Goal: Task Accomplishment & Management: Use online tool/utility

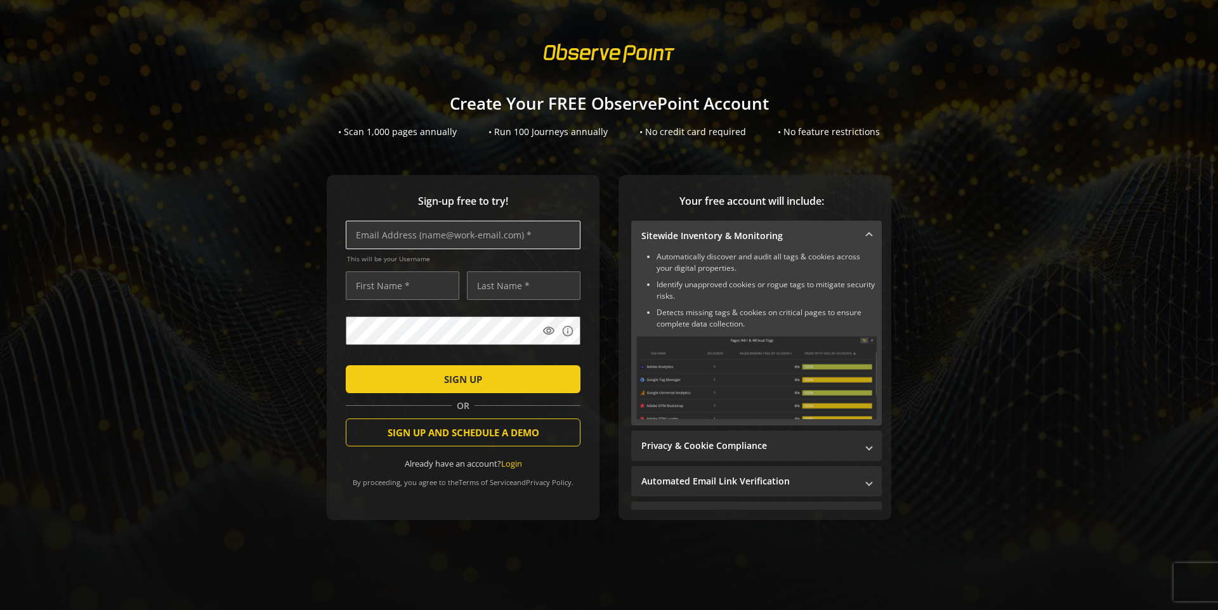
click at [442, 230] on input "text" at bounding box center [463, 235] width 235 height 29
type input "[EMAIL_ADDRESS][DOMAIN_NAME]"
type input "saf"
type input "asgsdf"
click at [475, 382] on span "SIGN UP" at bounding box center [463, 379] width 38 height 23
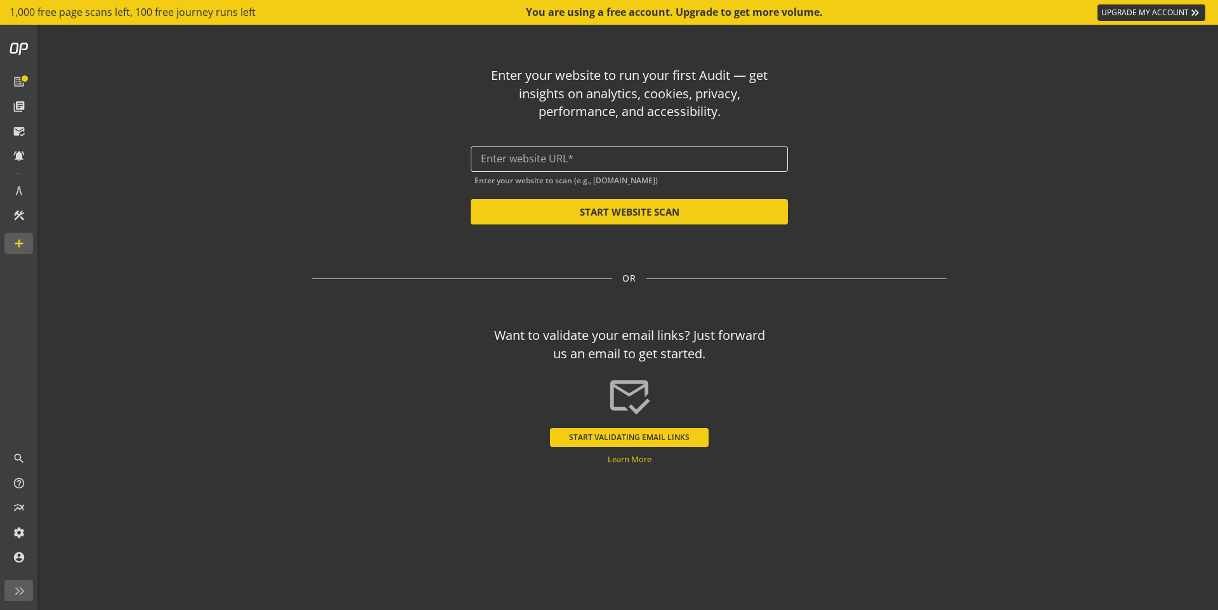
click at [590, 159] on input "text" at bounding box center [629, 159] width 297 height 12
paste input "Observepoint"
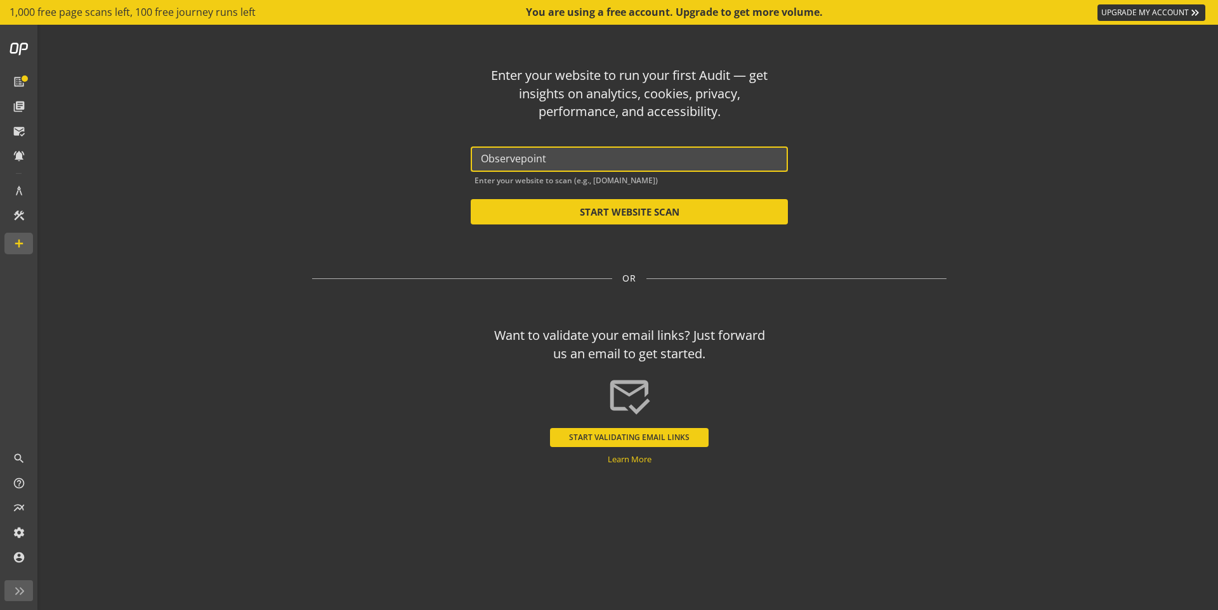
paste input "[URL][DOMAIN_NAME]"
paste input "text"
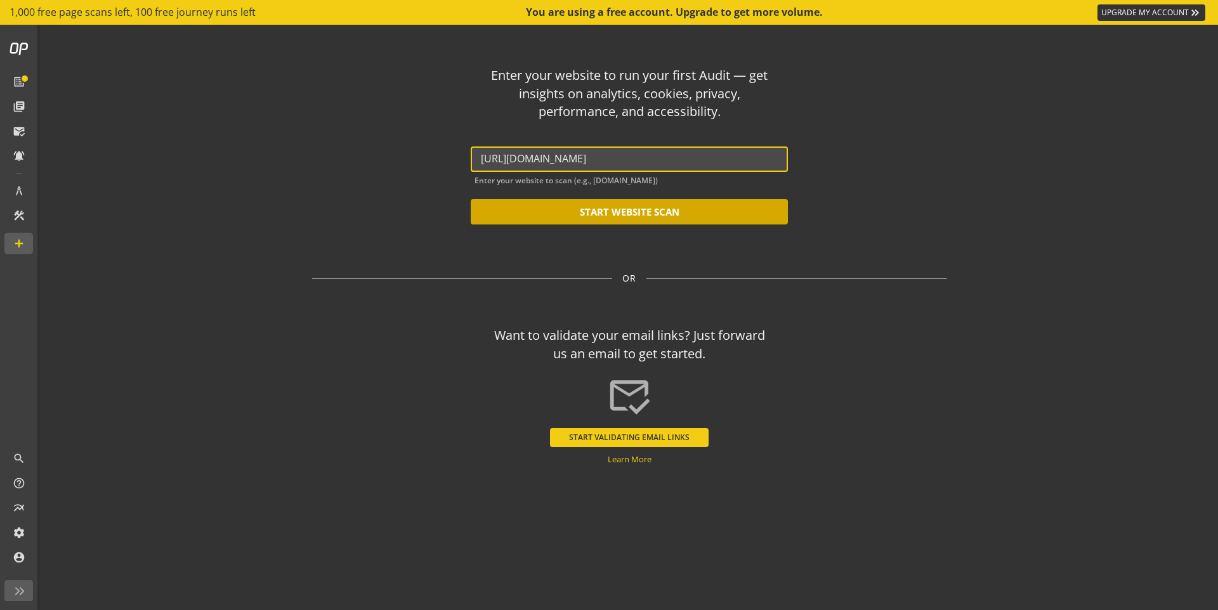
type input "[URL][DOMAIN_NAME]"
click at [624, 207] on button "START WEBSITE SCAN" at bounding box center [629, 211] width 317 height 25
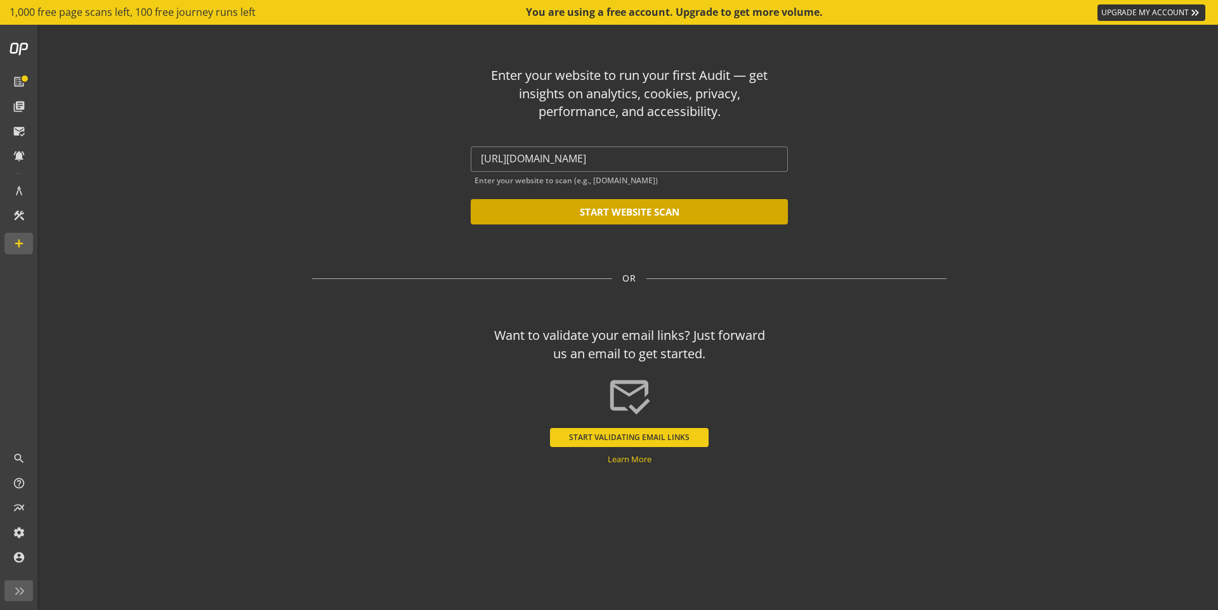
click at [702, 214] on button "START WEBSITE SCAN" at bounding box center [629, 211] width 317 height 25
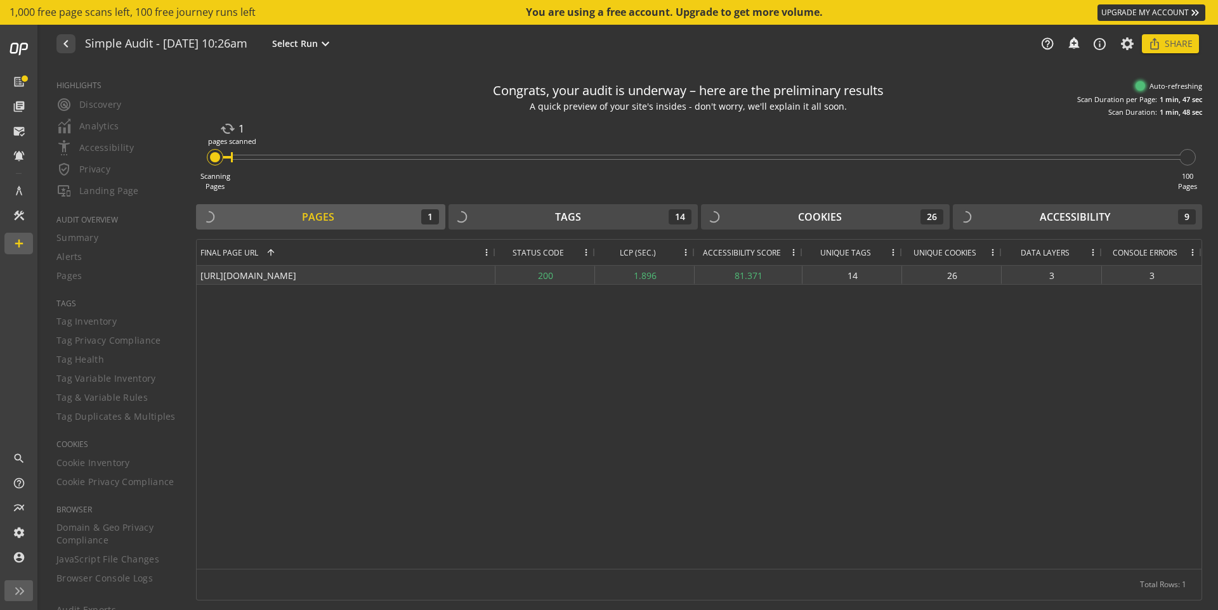
click at [649, 273] on div "1.896" at bounding box center [645, 275] width 100 height 18
click at [511, 272] on div "200" at bounding box center [545, 275] width 100 height 18
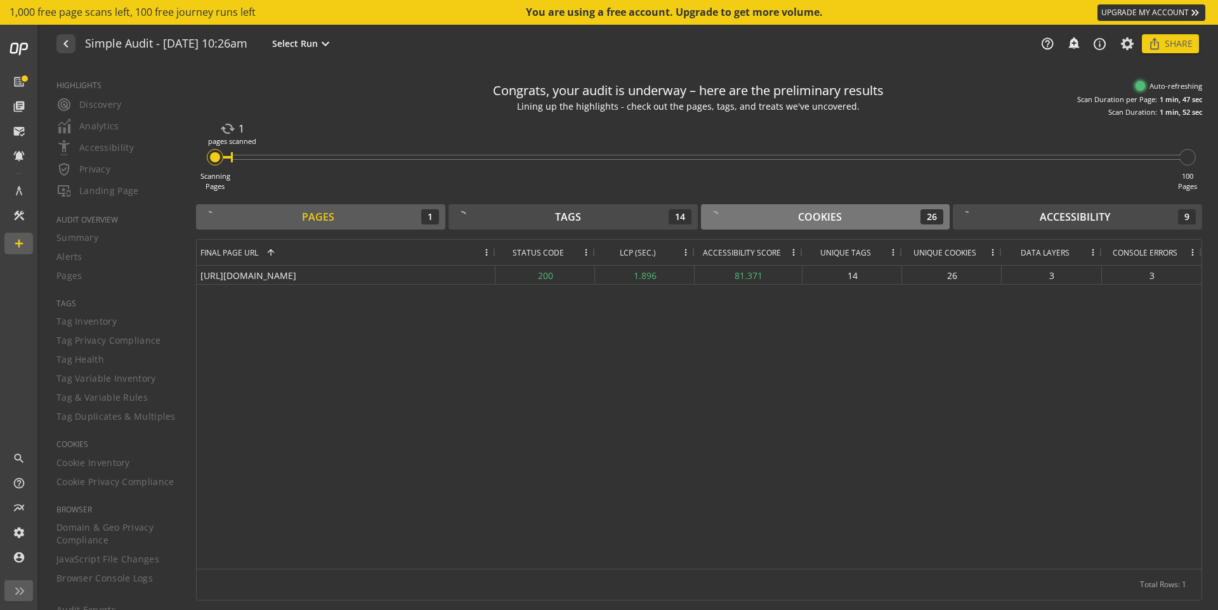
click at [863, 214] on div "Cookies 26" at bounding box center [825, 216] width 237 height 15
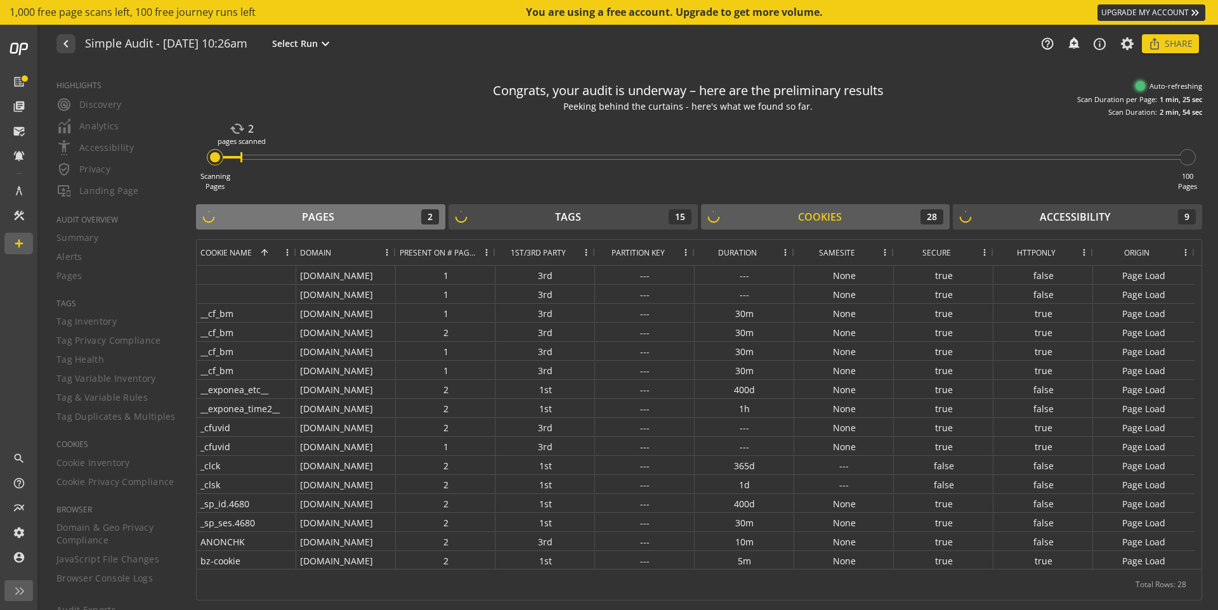
click at [346, 209] on div "Pages 2" at bounding box center [320, 216] width 237 height 15
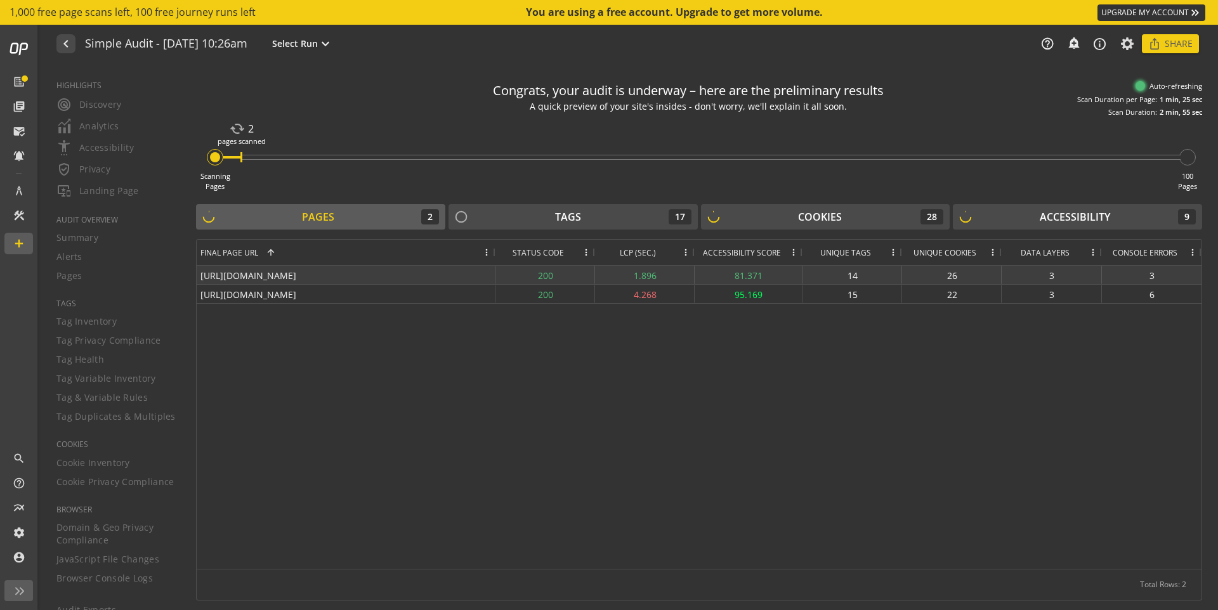
drag, startPoint x: 361, startPoint y: 278, endPoint x: 198, endPoint y: 270, distance: 163.2
click at [197, 270] on div "[URL][DOMAIN_NAME]" at bounding box center [346, 275] width 299 height 18
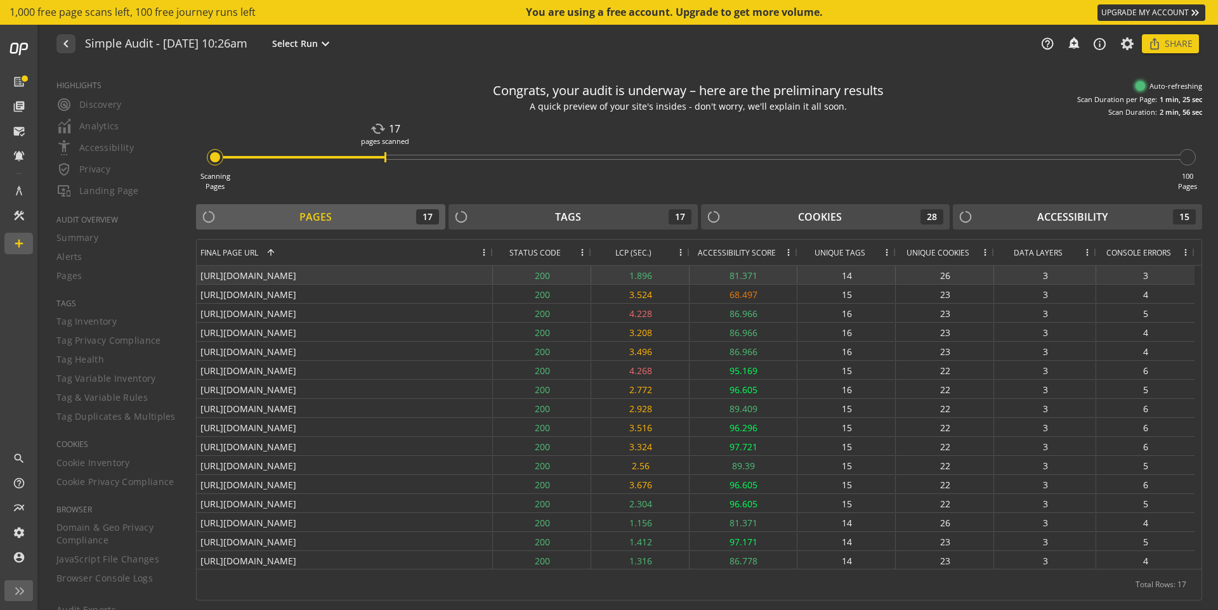
click at [334, 275] on div "[URL][DOMAIN_NAME]" at bounding box center [345, 275] width 296 height 18
drag, startPoint x: 332, startPoint y: 276, endPoint x: 235, endPoint y: 279, distance: 96.5
click at [235, 279] on div "[URL][DOMAIN_NAME]" at bounding box center [345, 275] width 296 height 18
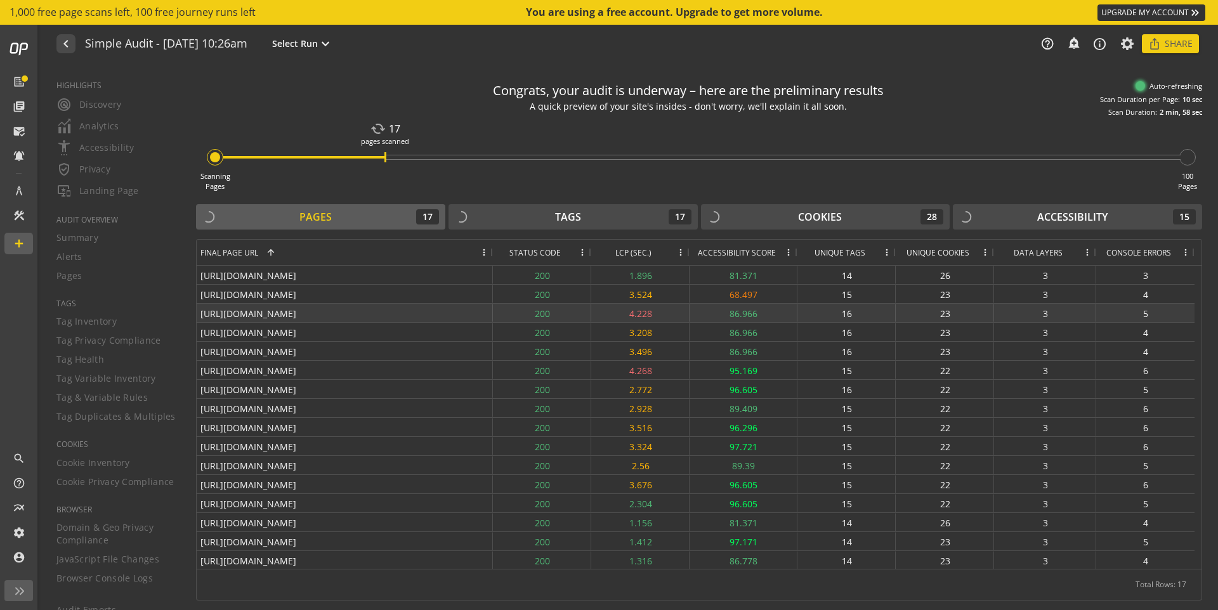
click at [591, 312] on div "4.228" at bounding box center [640, 313] width 98 height 18
click at [392, 315] on div "[URL][DOMAIN_NAME]" at bounding box center [345, 313] width 296 height 18
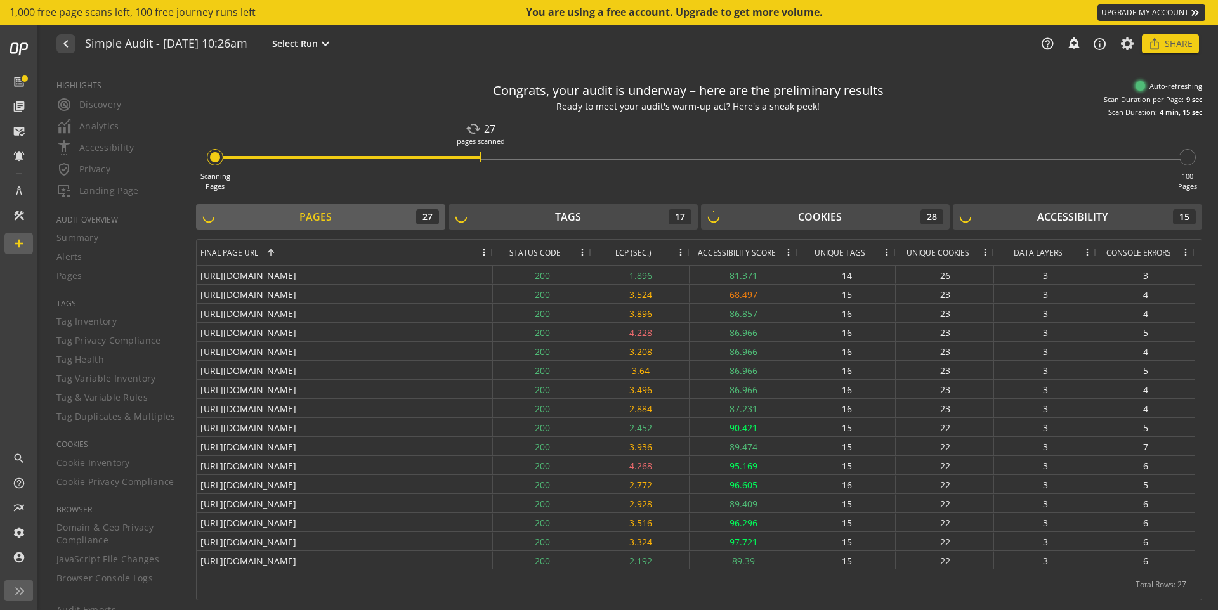
click at [809, 196] on div "Congrats, your audit is underway – here are the preliminary results Ready to me…" at bounding box center [699, 338] width 1006 height 526
click at [800, 218] on div "Cookies" at bounding box center [820, 217] width 44 height 15
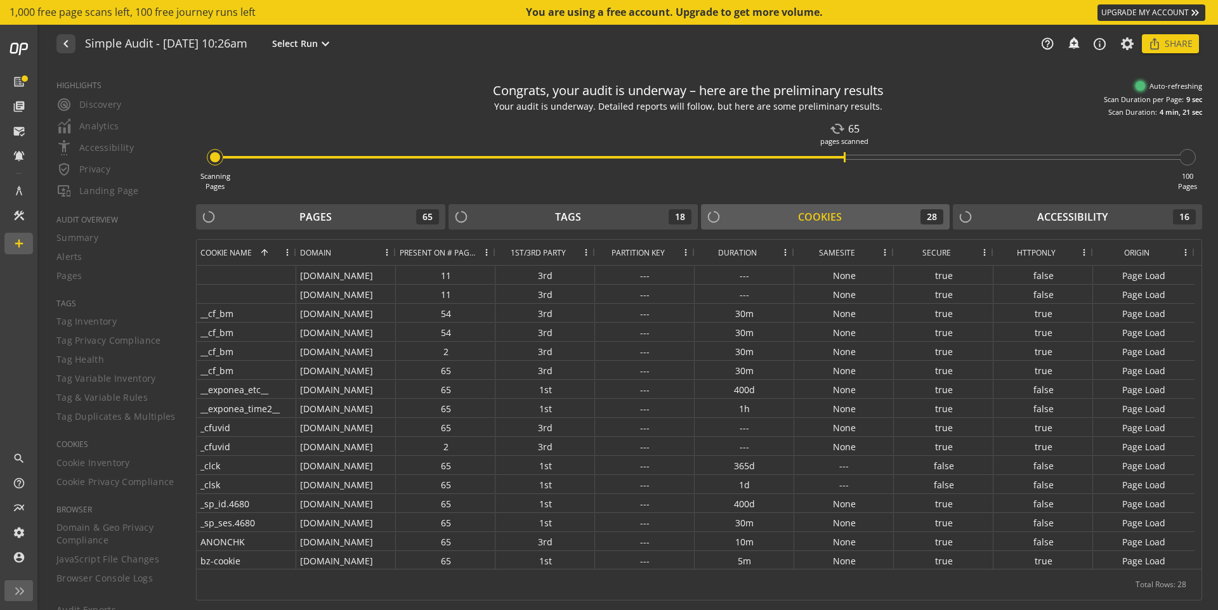
scroll to position [175, 0]
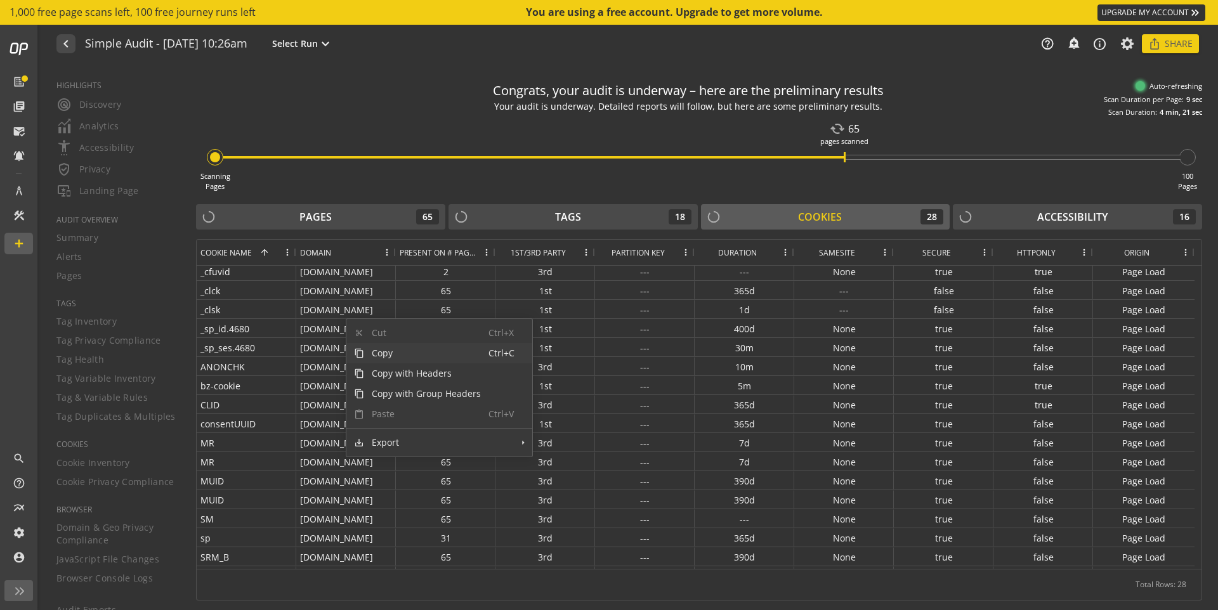
drag, startPoint x: 345, startPoint y: 318, endPoint x: 346, endPoint y: 329, distance: 11.4
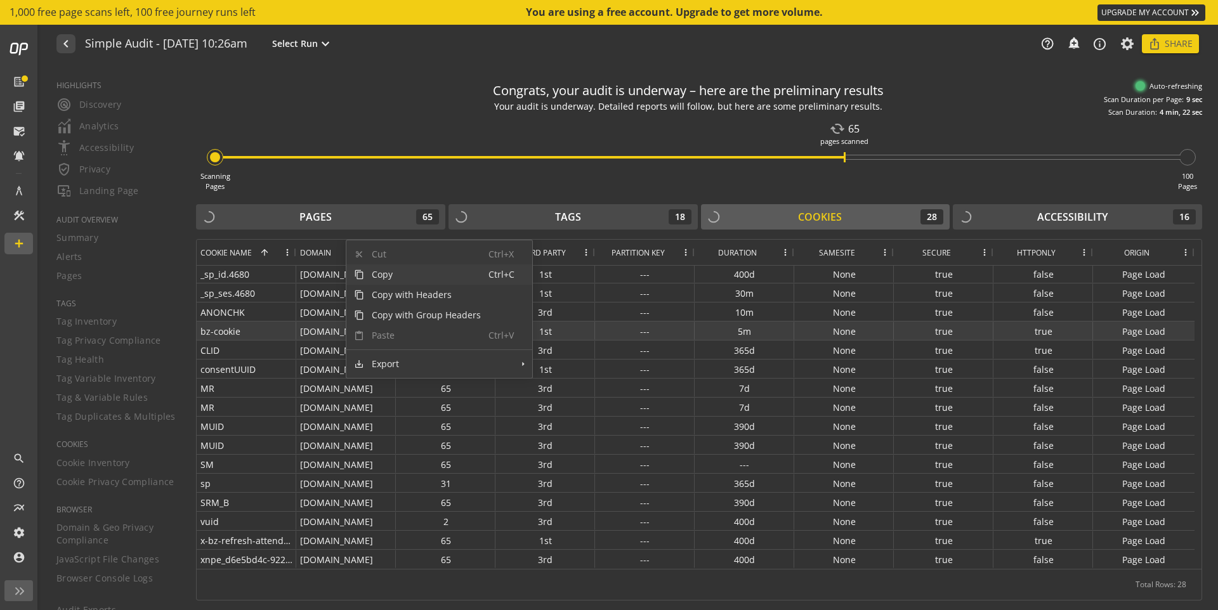
click at [277, 338] on div "bz-cookie" at bounding box center [247, 331] width 100 height 18
click at [335, 197] on div "Congrats, your audit is underway – here are the preliminary results Your audit …" at bounding box center [699, 338] width 1006 height 526
click at [333, 46] on mat-icon "expand_more" at bounding box center [325, 43] width 15 height 15
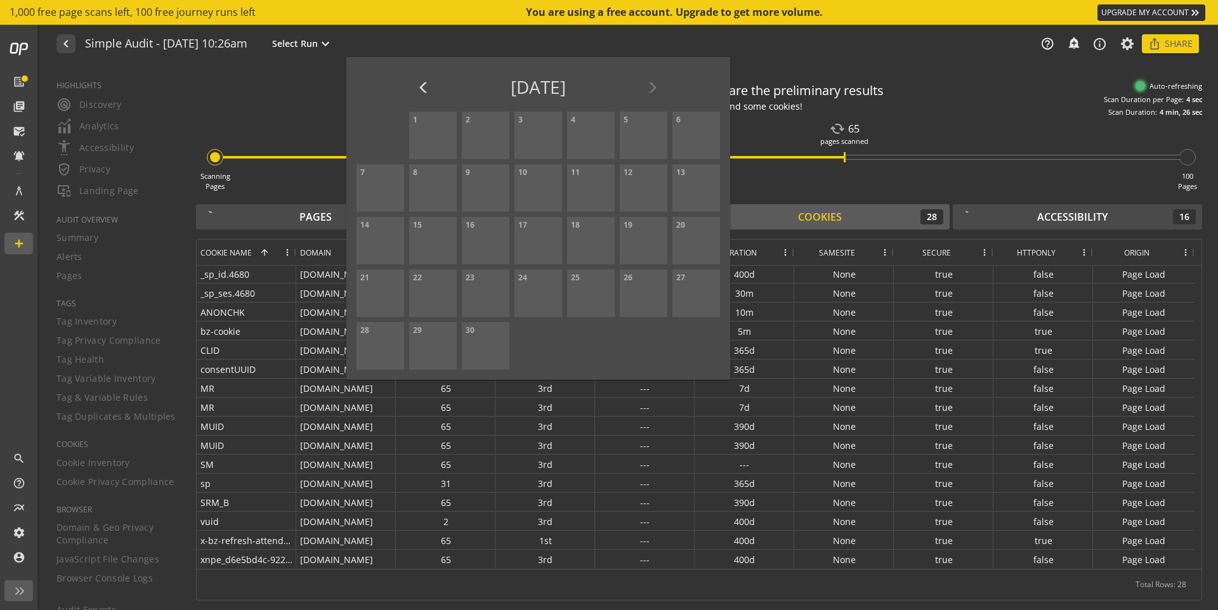
click at [562, 40] on div at bounding box center [609, 305] width 1218 height 610
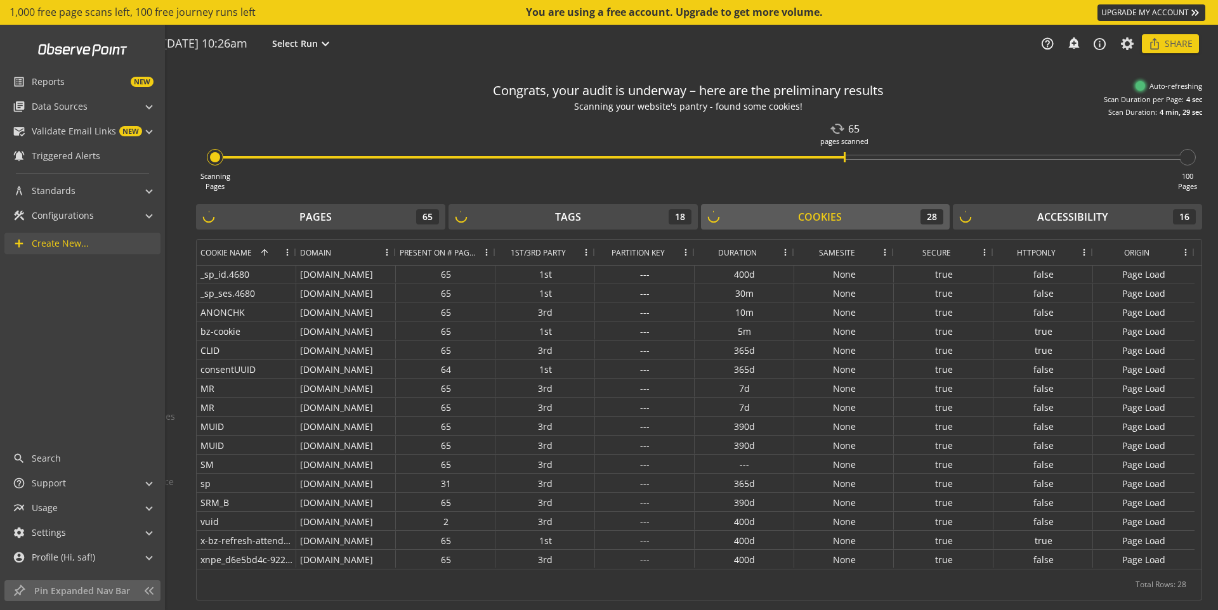
click at [37, 242] on span "Create New..." at bounding box center [60, 243] width 57 height 13
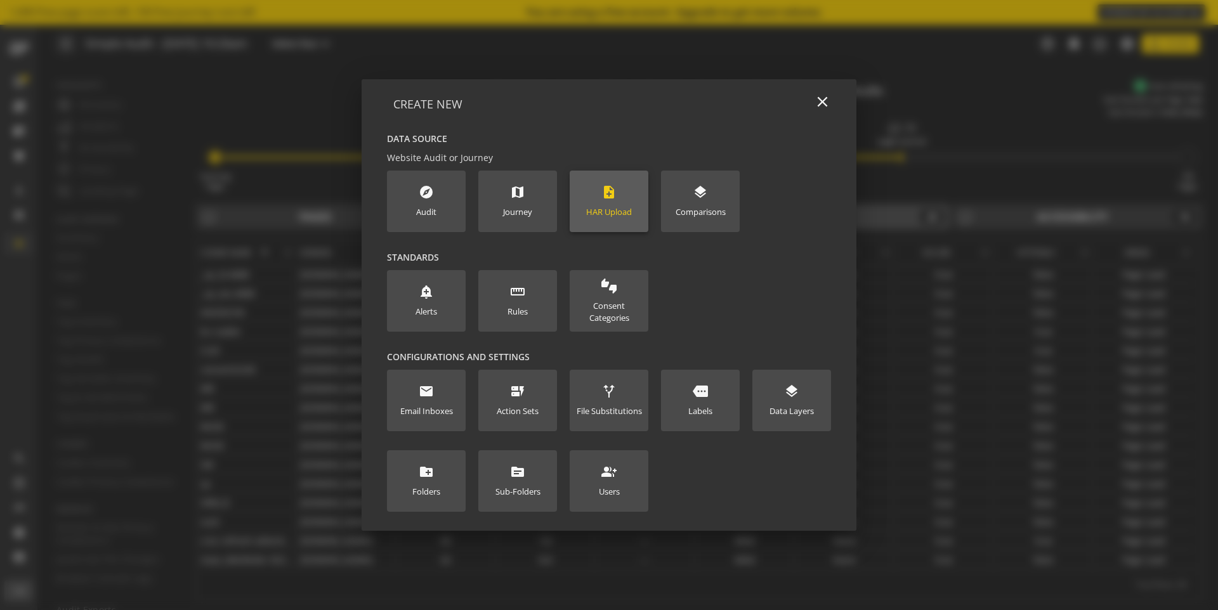
scroll to position [0, 0]
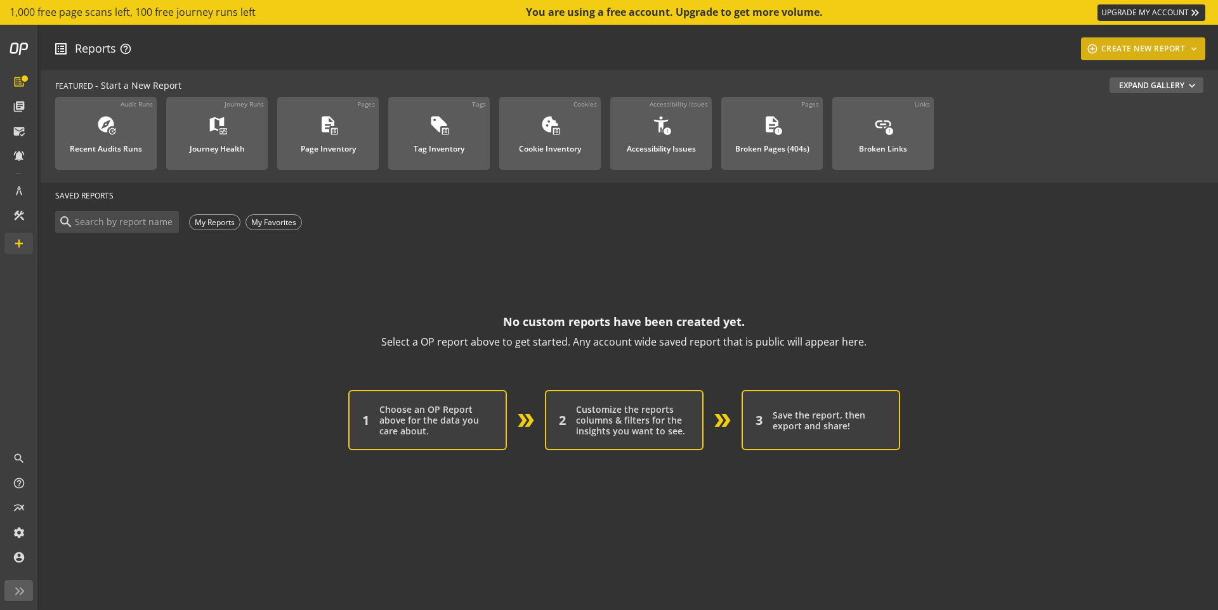
click at [1148, 41] on div "add_circle_outline CREATE NEW REPORT keyboard_arrow_down" at bounding box center [1143, 48] width 115 height 23
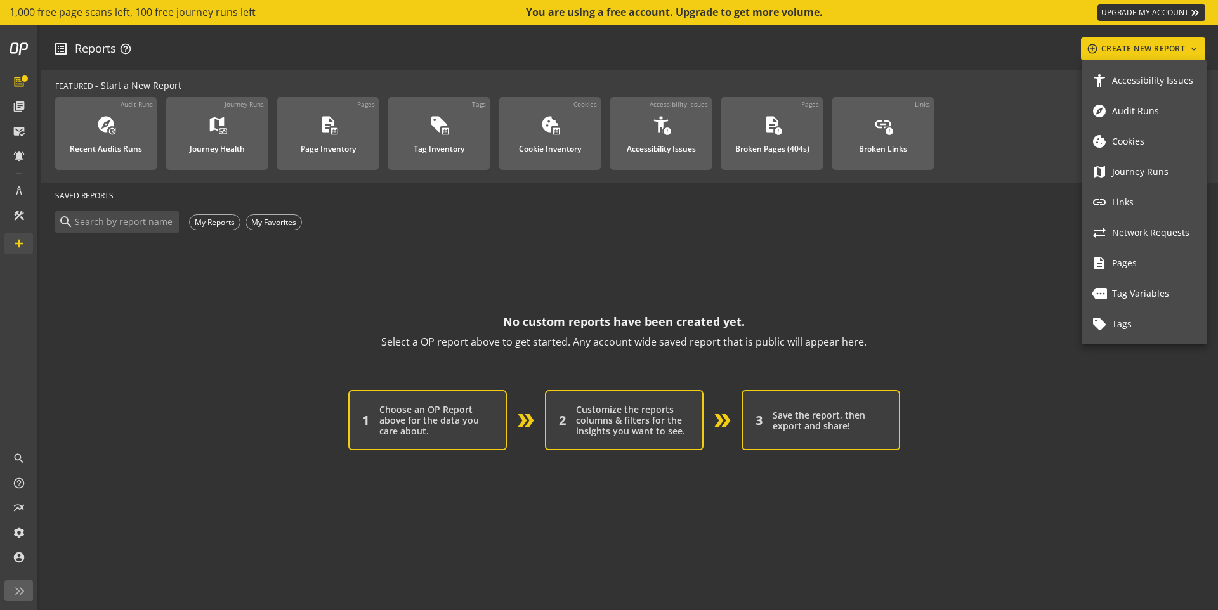
click at [1146, 139] on span "Cookies" at bounding box center [1154, 141] width 85 height 11
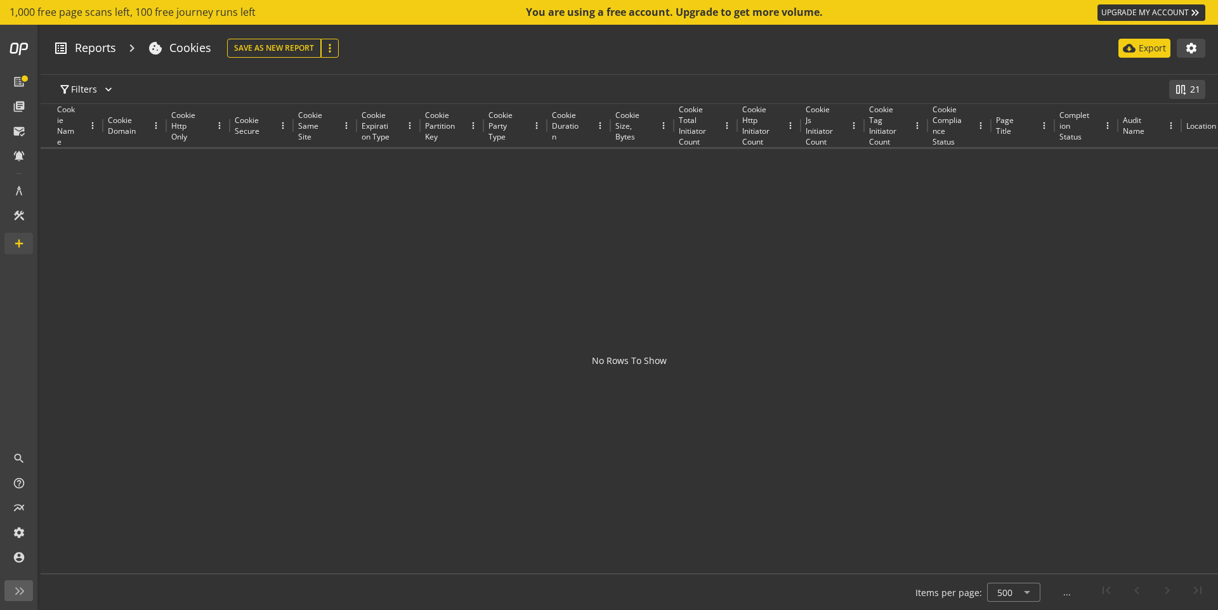
click at [582, 326] on div at bounding box center [629, 357] width 1177 height 417
drag, startPoint x: 589, startPoint y: 358, endPoint x: 595, endPoint y: 353, distance: 8.1
click at [589, 358] on div at bounding box center [629, 357] width 1177 height 417
click at [325, 48] on mat-icon "more_vert" at bounding box center [330, 48] width 13 height 13
click at [622, 55] on div at bounding box center [609, 305] width 1218 height 610
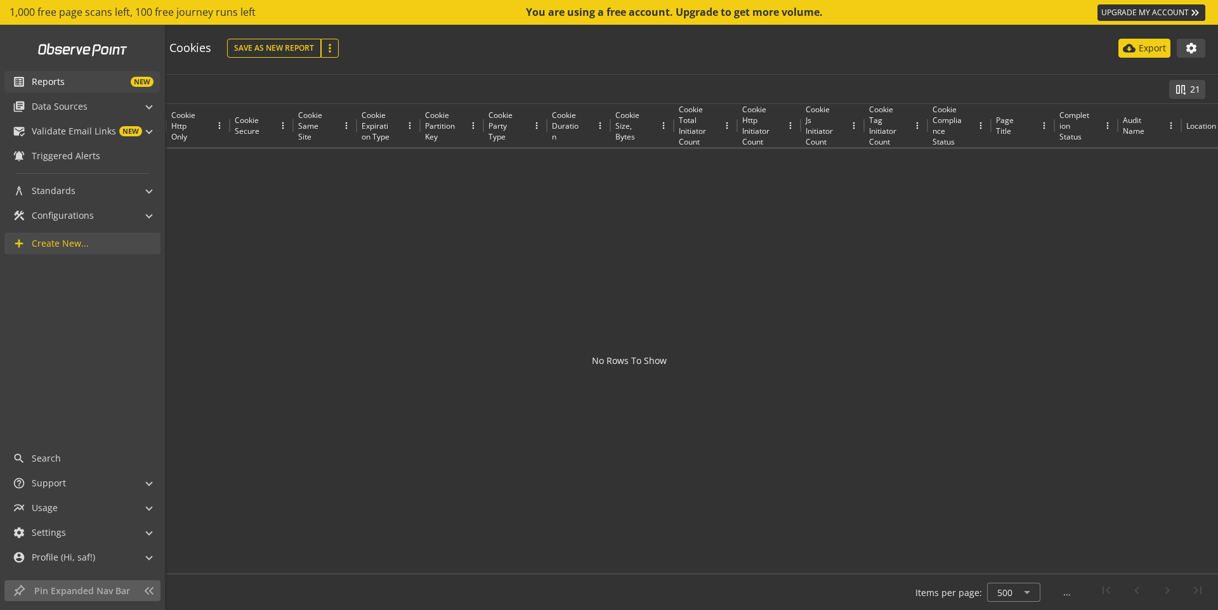
click at [33, 79] on span "Reports" at bounding box center [48, 81] width 33 height 13
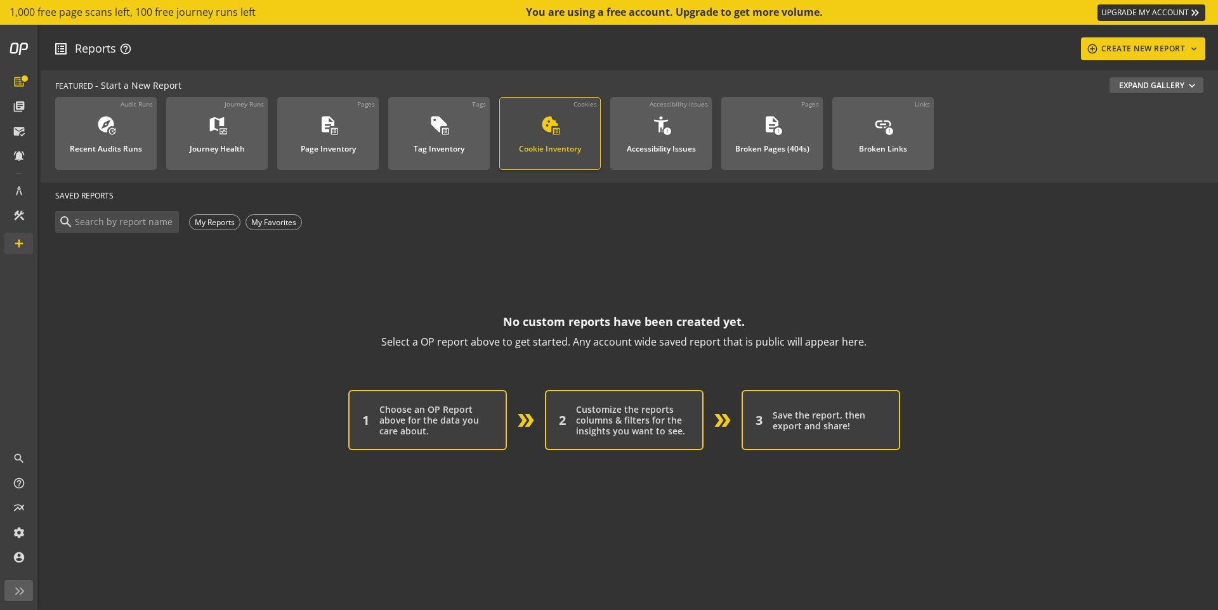
click at [559, 145] on div "Cookie Inventory" at bounding box center [550, 145] width 62 height 16
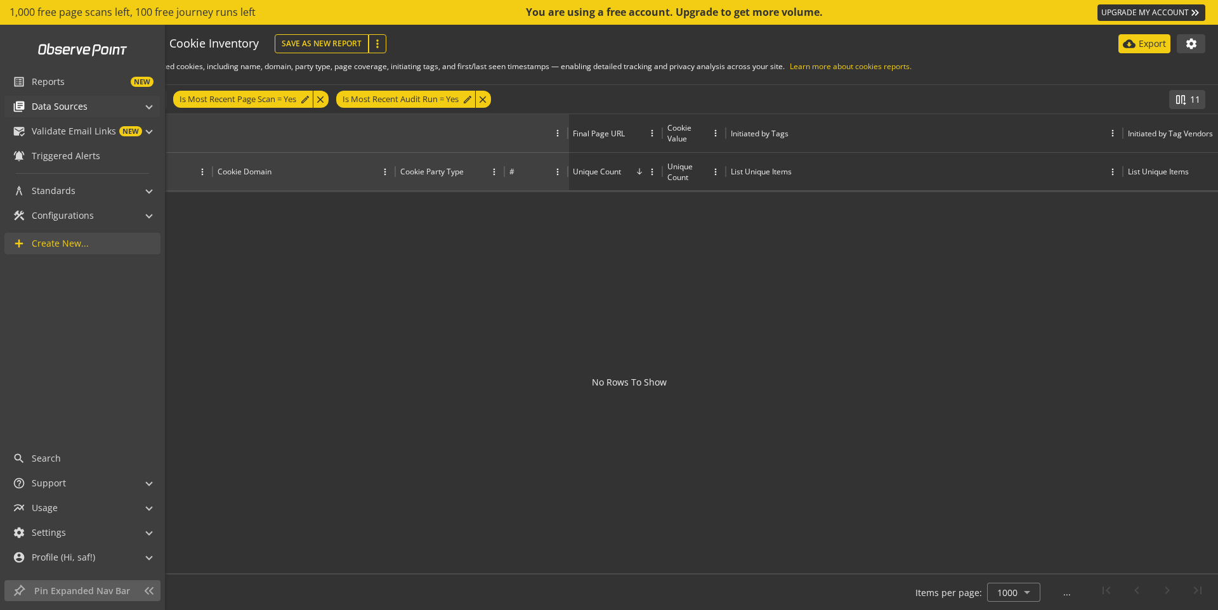
click at [14, 110] on mat-icon "library_books" at bounding box center [19, 106] width 13 height 13
click at [97, 118] on link "Audits & Journeys" at bounding box center [82, 127] width 125 height 20
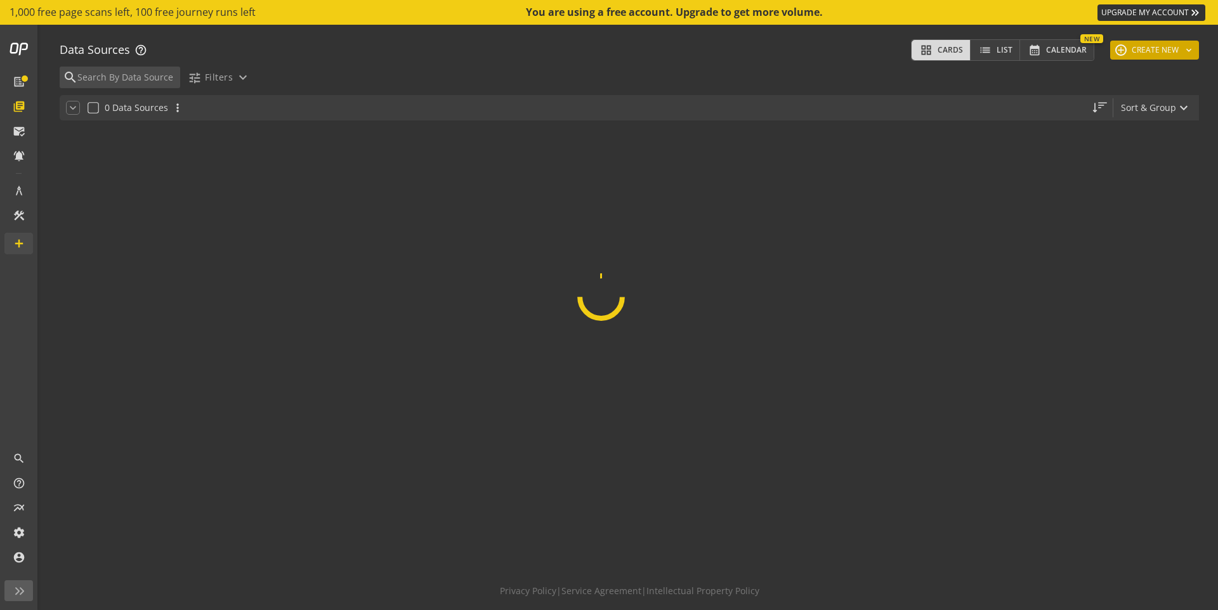
click at [1174, 43] on button "add CREATE NEW keyboard_arrow_down" at bounding box center [1154, 50] width 89 height 19
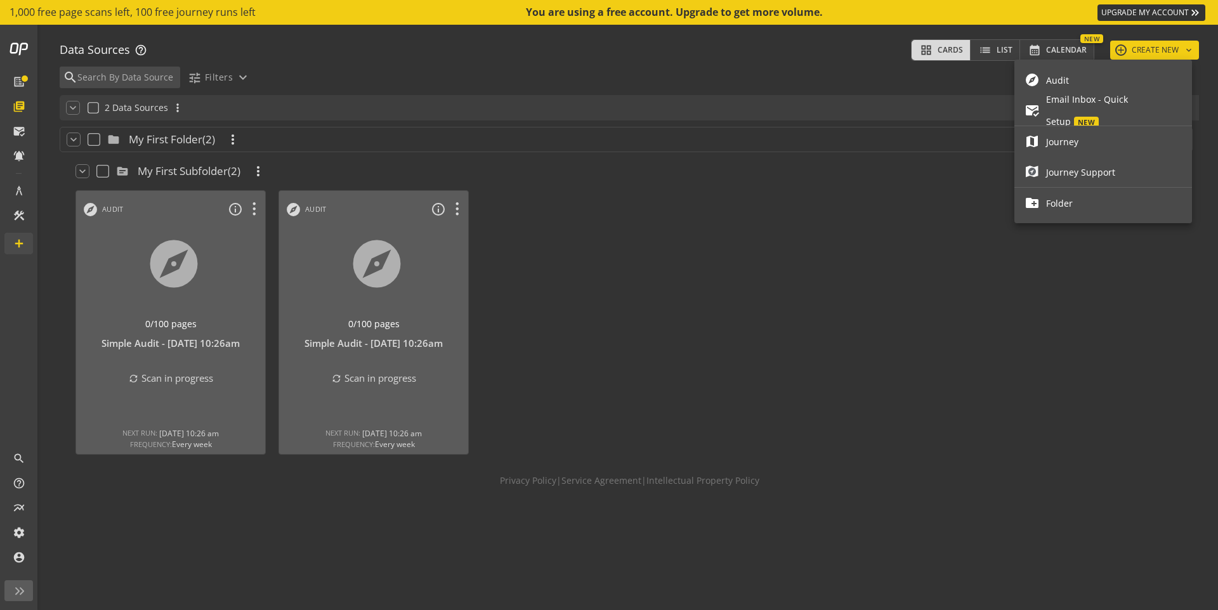
click at [1115, 82] on span "Audit" at bounding box center [1114, 80] width 136 height 22
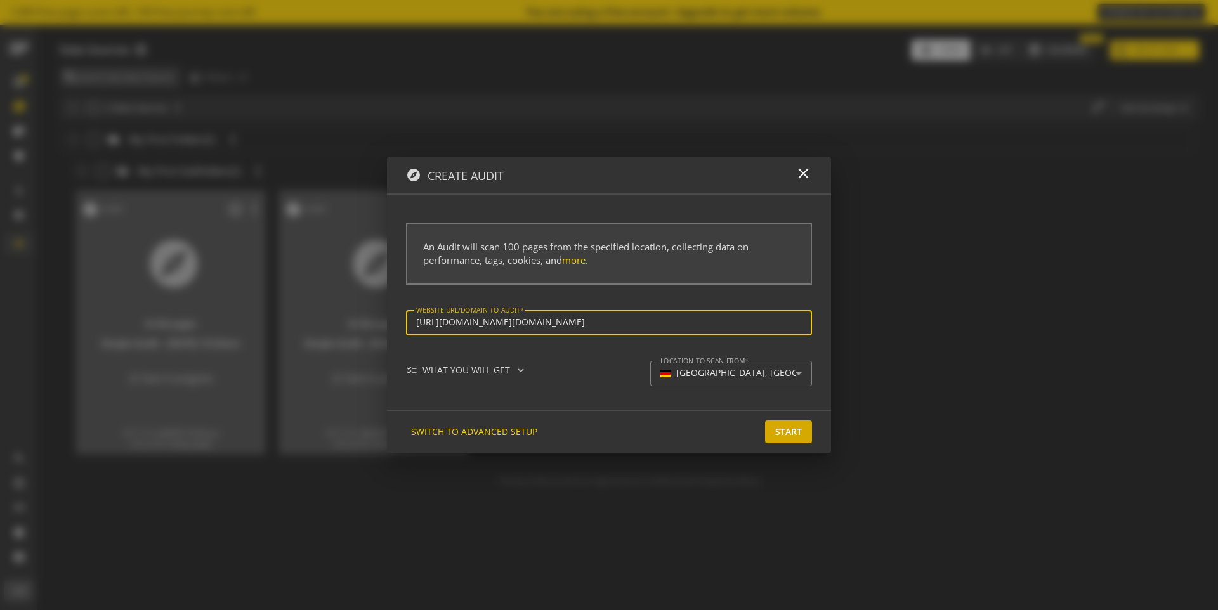
type input "[URL][DOMAIN_NAME][DOMAIN_NAME]"
drag, startPoint x: 804, startPoint y: 447, endPoint x: 799, endPoint y: 440, distance: 8.1
click at [803, 445] on div "SWITCH TO ADVANCED SETUP Start" at bounding box center [609, 431] width 444 height 43
click at [797, 440] on span "Start" at bounding box center [788, 432] width 27 height 23
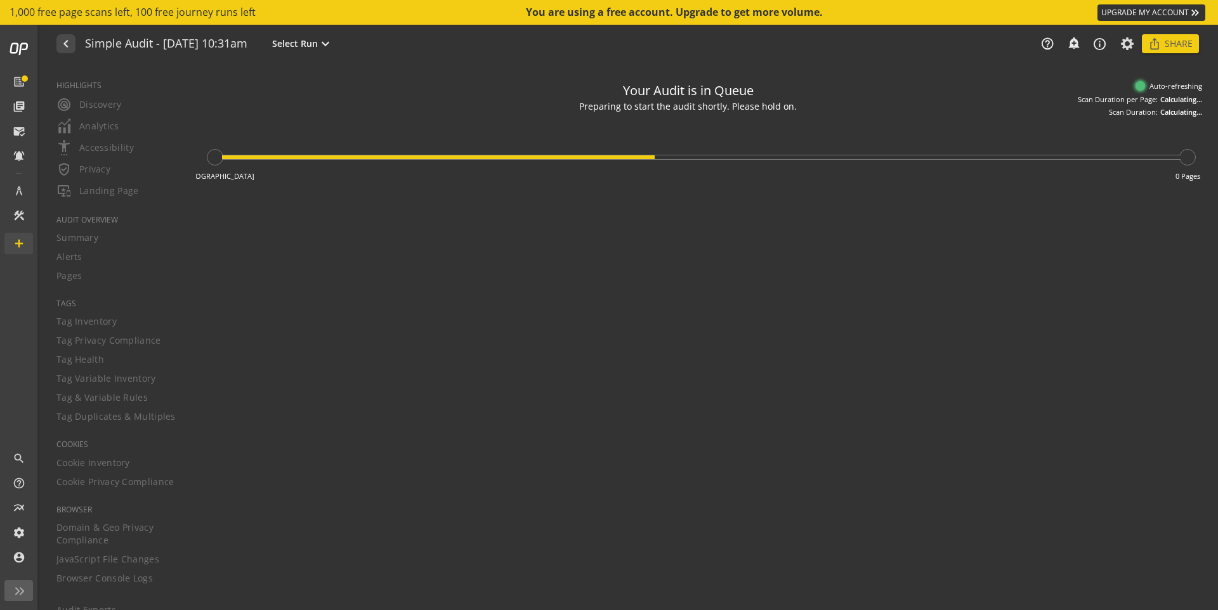
type textarea "Notes can include: -a description of what this audit is validating -changes in …"
